Goal: Information Seeking & Learning: Learn about a topic

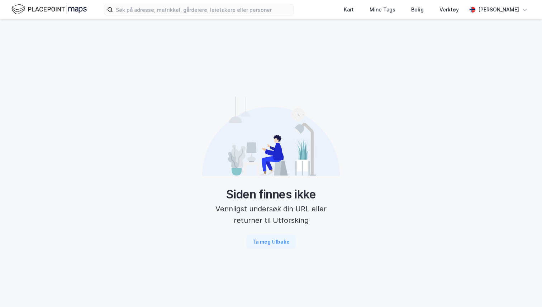
click at [75, 14] on img at bounding box center [48, 9] width 75 height 13
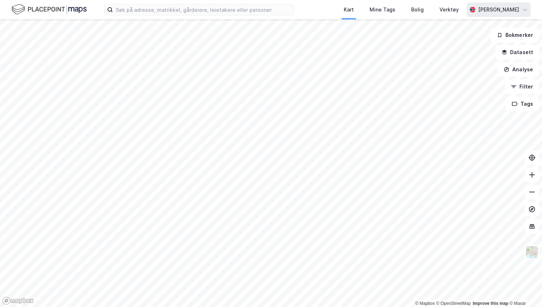
click at [478, 9] on div "[PERSON_NAME]" at bounding box center [498, 9] width 41 height 9
click at [533, 37] on button "Bokmerker" at bounding box center [515, 35] width 48 height 14
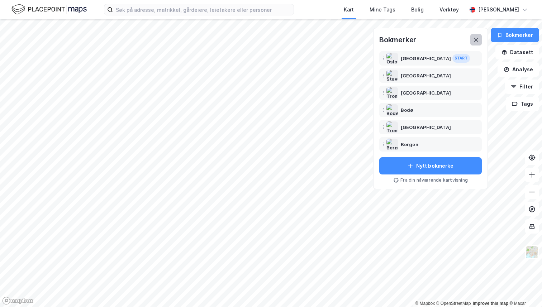
click at [478, 37] on icon at bounding box center [476, 40] width 6 height 6
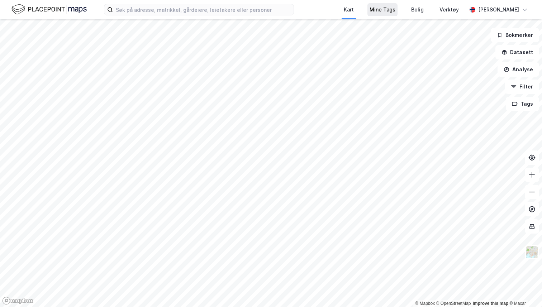
click at [385, 10] on div "Mine Tags" at bounding box center [382, 9] width 26 height 9
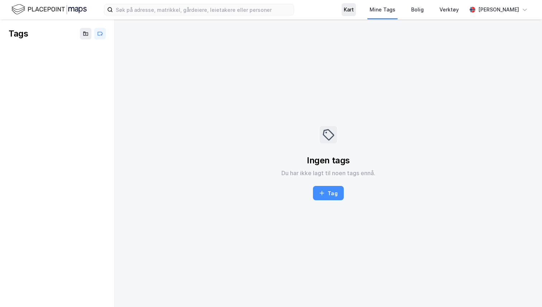
click at [350, 5] on div "Kart" at bounding box center [349, 9] width 10 height 9
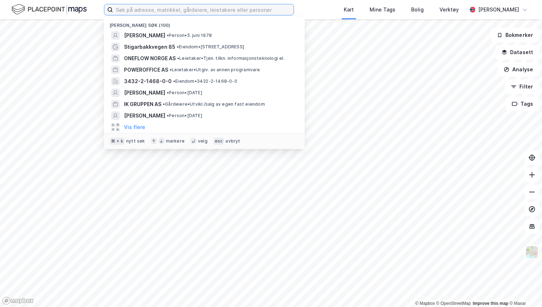
click at [148, 9] on input at bounding box center [203, 9] width 181 height 11
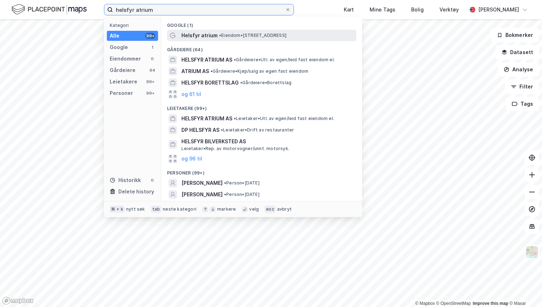
type input "helsfyr atrium"
click at [199, 36] on span "Helsfyr atrium" at bounding box center [199, 35] width 36 height 9
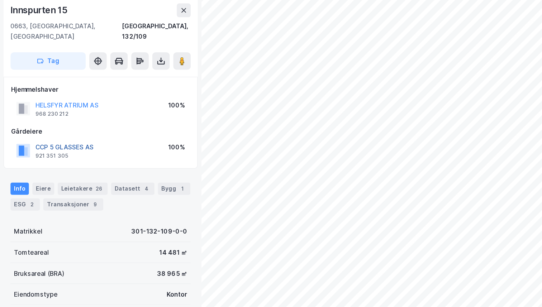
click at [0, 0] on button "CCP 5 GLASSES AS" at bounding box center [0, 0] width 0 height 0
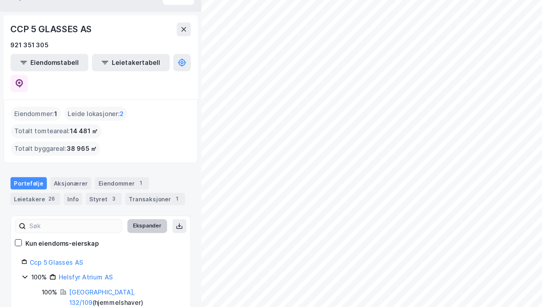
click at [112, 212] on button "Ekspander" at bounding box center [120, 217] width 33 height 11
click at [114, 177] on div "Portefølje Aksjonærer Eiendommer 1 Leietakere 26 Info Styret 3 Transaksjoner 1 …" at bounding box center [83, 237] width 148 height 137
click at [116, 212] on button "Minimer" at bounding box center [123, 217] width 27 height 11
click at [116, 212] on button "Ekspander" at bounding box center [120, 217] width 33 height 11
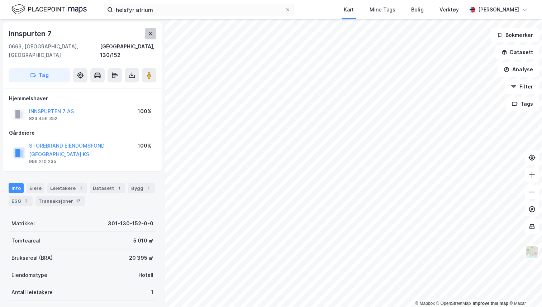
click at [150, 33] on icon at bounding box center [151, 34] width 6 height 6
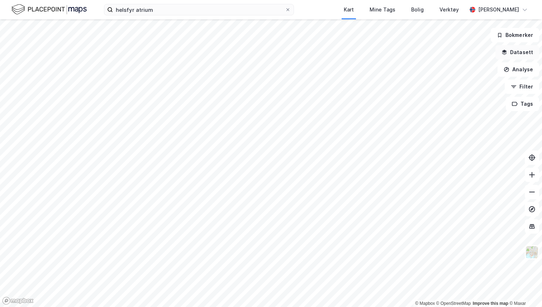
click at [508, 57] on button "Datasett" at bounding box center [517, 52] width 44 height 14
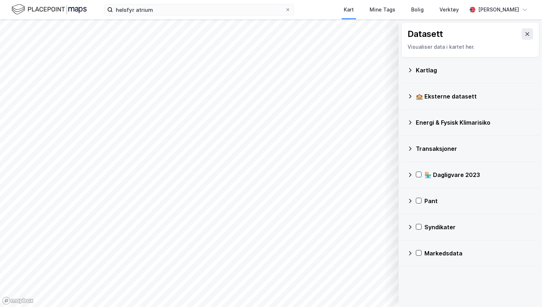
click at [406, 251] on div "Markedsdata" at bounding box center [470, 253] width 138 height 26
click at [408, 252] on icon at bounding box center [410, 253] width 6 height 6
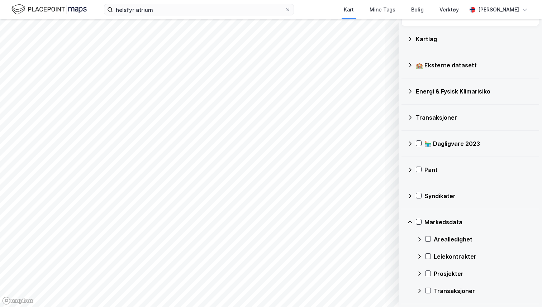
click at [418, 273] on icon at bounding box center [419, 274] width 6 height 6
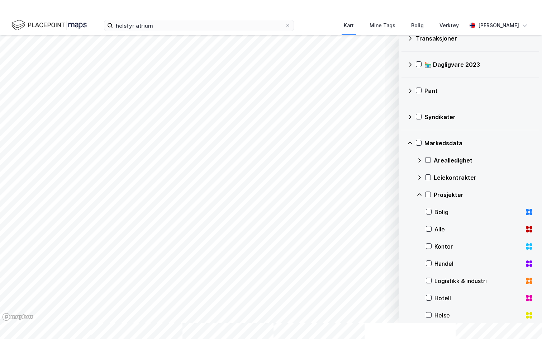
scroll to position [131, 0]
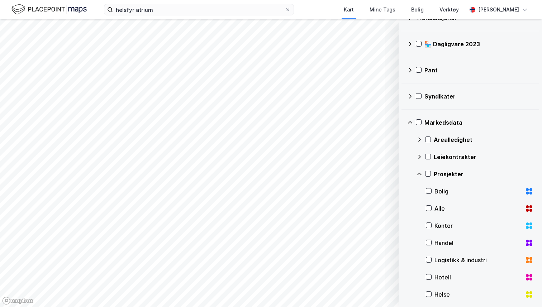
click at [441, 226] on div "Kontor" at bounding box center [477, 225] width 87 height 9
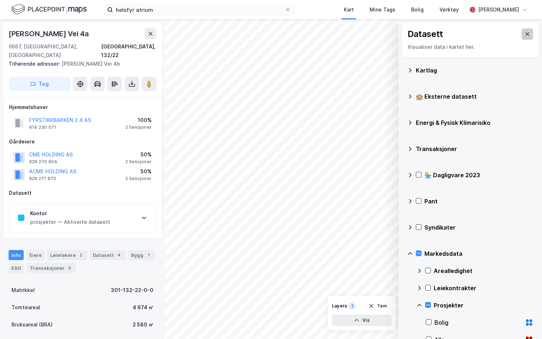
click at [524, 34] on icon at bounding box center [527, 34] width 6 height 6
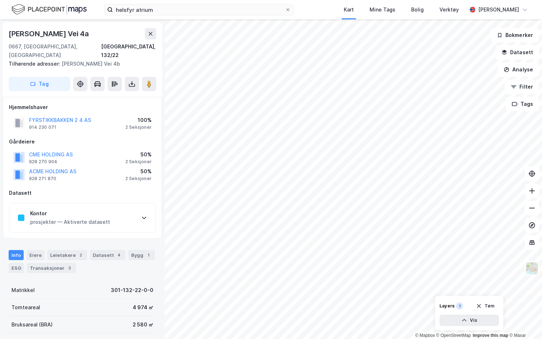
click at [76, 209] on div "Kontor" at bounding box center [70, 213] width 80 height 9
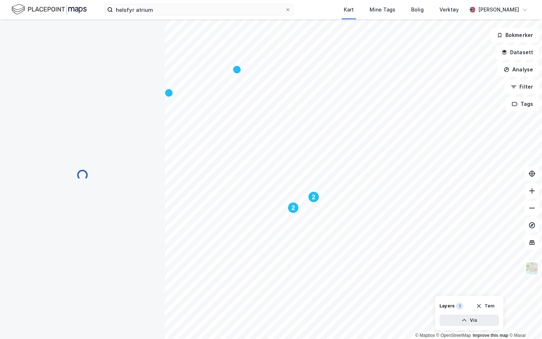
scroll to position [5, 0]
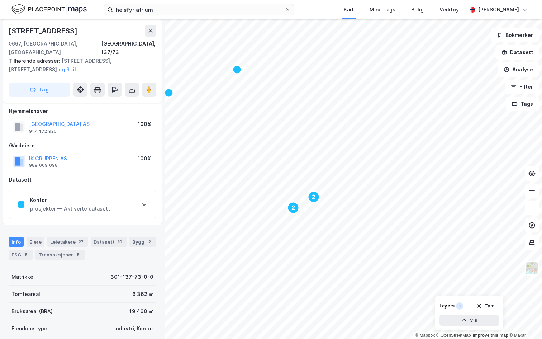
click at [124, 199] on div "Kontor prosjekter — Aktiverte datasett" at bounding box center [82, 204] width 146 height 29
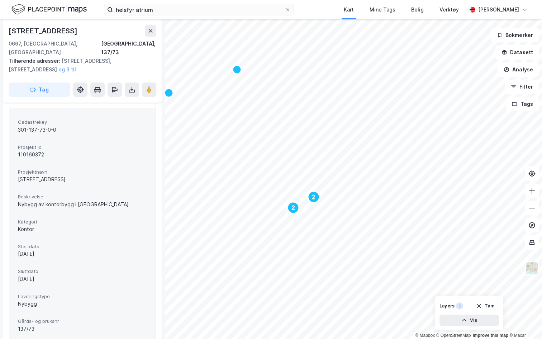
scroll to position [112, 0]
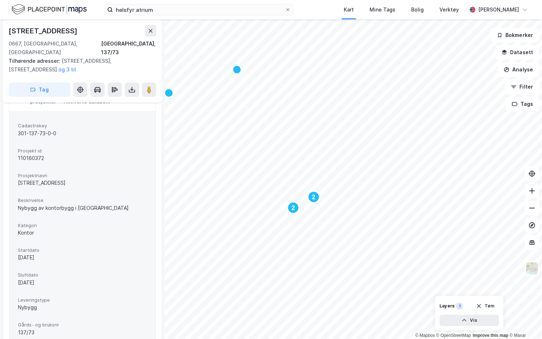
scroll to position [112, 0]
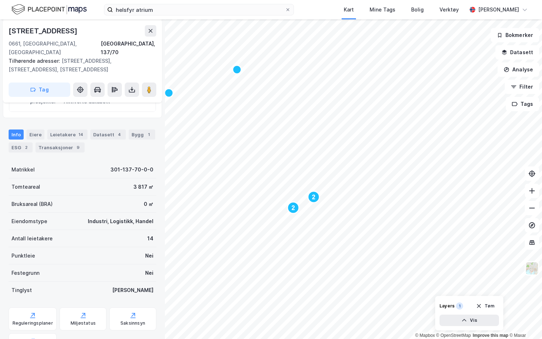
click at [93, 102] on div "Kontor prosjekter — Aktiverte datasett" at bounding box center [82, 97] width 146 height 29
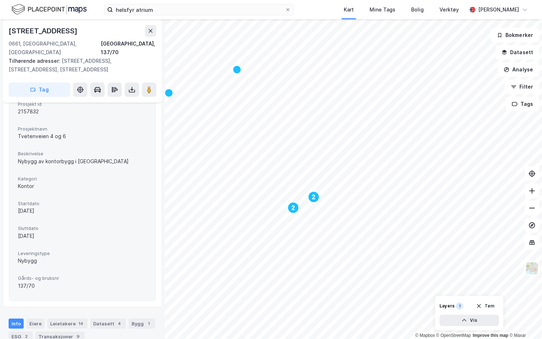
scroll to position [159, 0]
click at [150, 32] on icon at bounding box center [151, 31] width 6 height 6
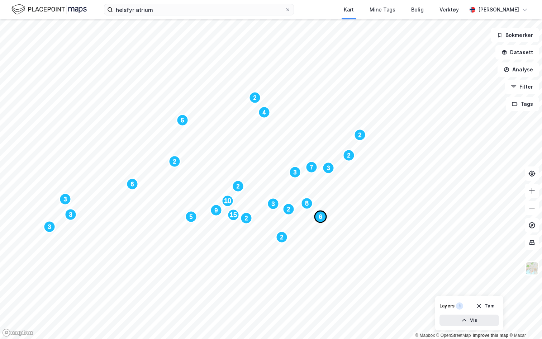
click at [322, 221] on circle "Map marker" at bounding box center [320, 216] width 11 height 11
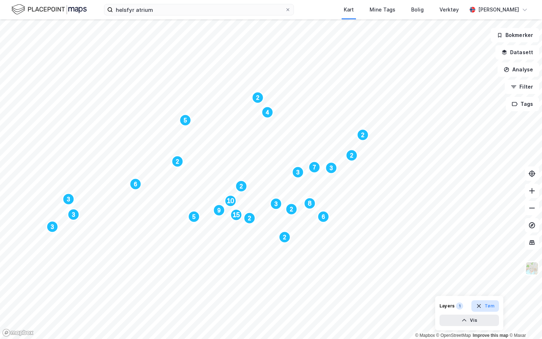
click at [491, 304] on button "Tøm" at bounding box center [485, 305] width 28 height 11
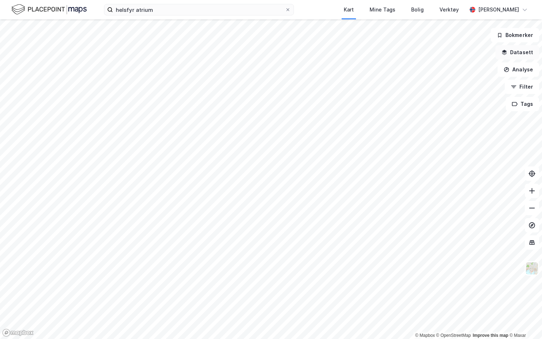
click at [516, 55] on button "Datasett" at bounding box center [517, 52] width 44 height 14
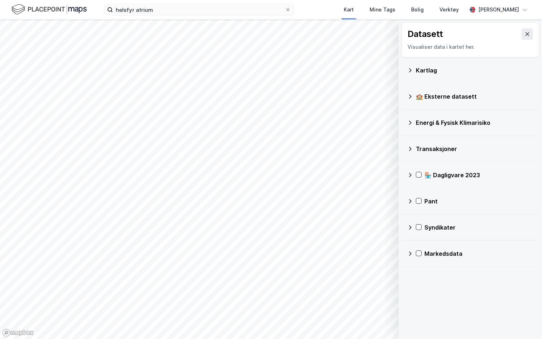
click at [410, 148] on icon at bounding box center [410, 149] width 6 height 6
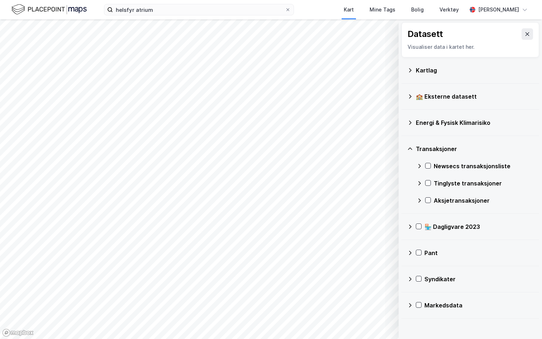
click at [418, 168] on icon at bounding box center [419, 166] width 6 height 6
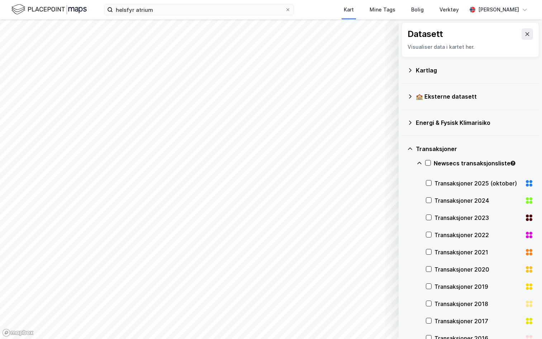
click at [447, 197] on div "Transaksjoner 2024" at bounding box center [477, 200] width 87 height 9
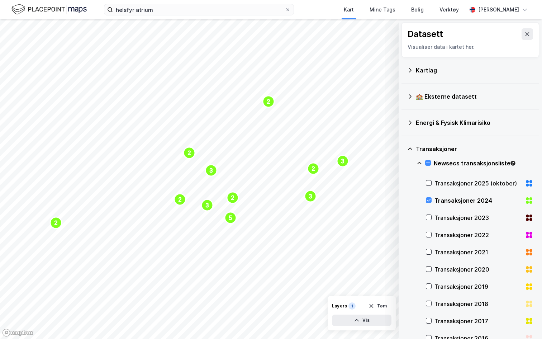
click at [450, 217] on div "Transaksjoner 2023" at bounding box center [477, 217] width 87 height 9
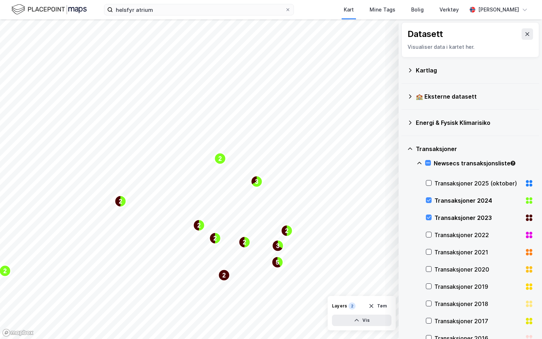
click at [434, 202] on div "Transaksjoner 2024" at bounding box center [479, 200] width 107 height 17
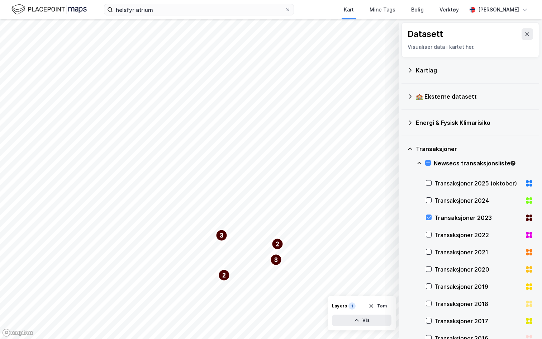
click at [434, 215] on div "Transaksjoner 2023" at bounding box center [479, 217] width 107 height 17
click at [527, 29] on button at bounding box center [526, 33] width 11 height 11
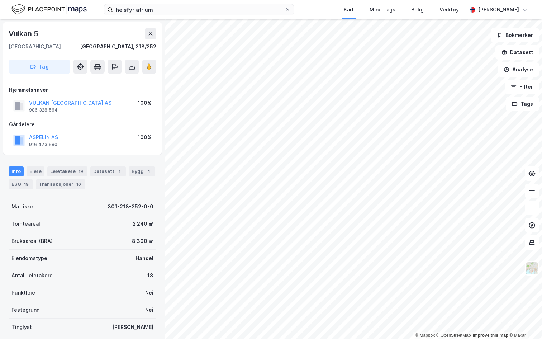
scroll to position [32, 0]
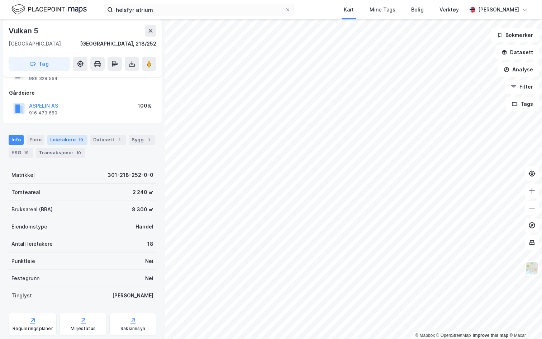
click at [74, 137] on div "Leietakere 19" at bounding box center [67, 140] width 40 height 10
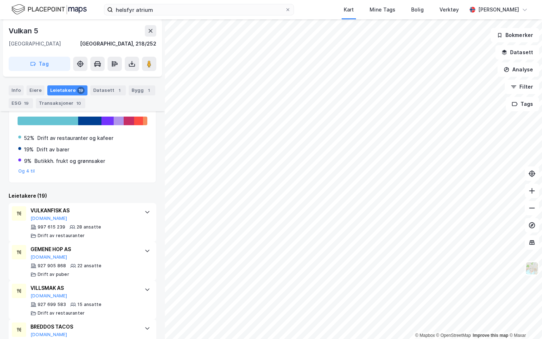
scroll to position [164, 0]
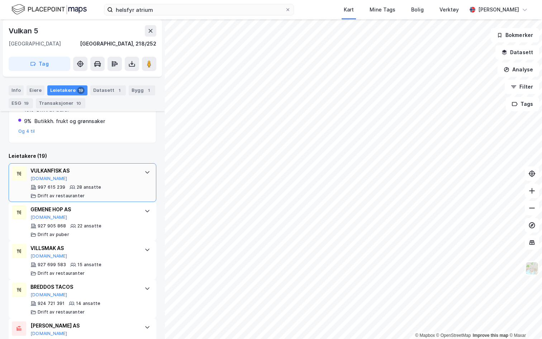
click at [124, 191] on div "997 615 239 28 ansatte Drift av restauranter" at bounding box center [83, 191] width 107 height 14
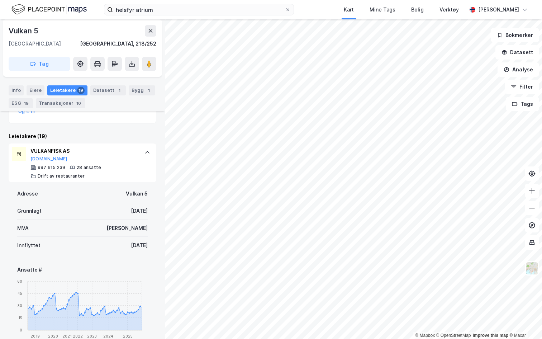
scroll to position [177, 0]
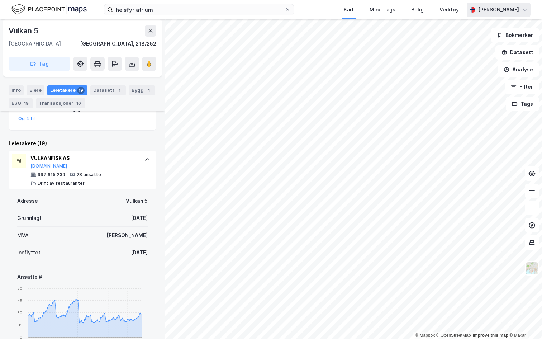
click at [497, 10] on div "[PERSON_NAME]" at bounding box center [498, 9] width 41 height 9
click at [472, 40] on div "Logg ut" at bounding box center [483, 43] width 93 height 17
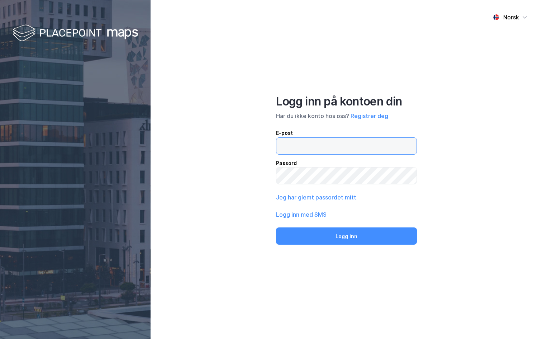
drag, startPoint x: 0, startPoint y: 0, endPoint x: 286, endPoint y: 137, distance: 316.8
click at [286, 138] on input "email" at bounding box center [346, 146] width 140 height 16
type input "andreas+admin@newsecmaps.com"
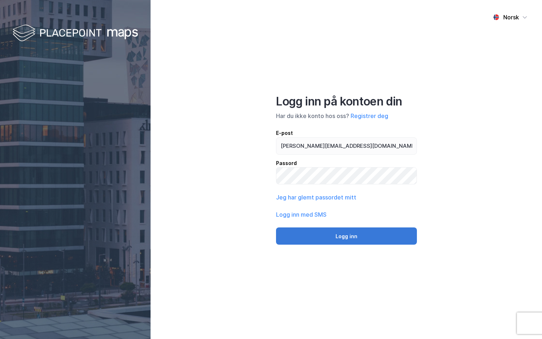
click at [369, 234] on button "Logg inn" at bounding box center [346, 235] width 141 height 17
